Goal: Unclear: Browse casually

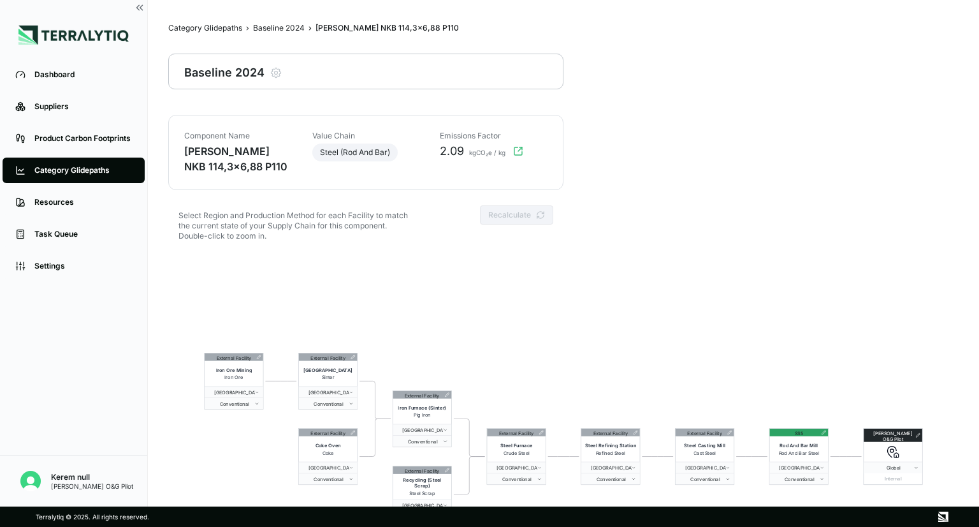
scroll to position [61, 0]
